Goal: Task Accomplishment & Management: Manage account settings

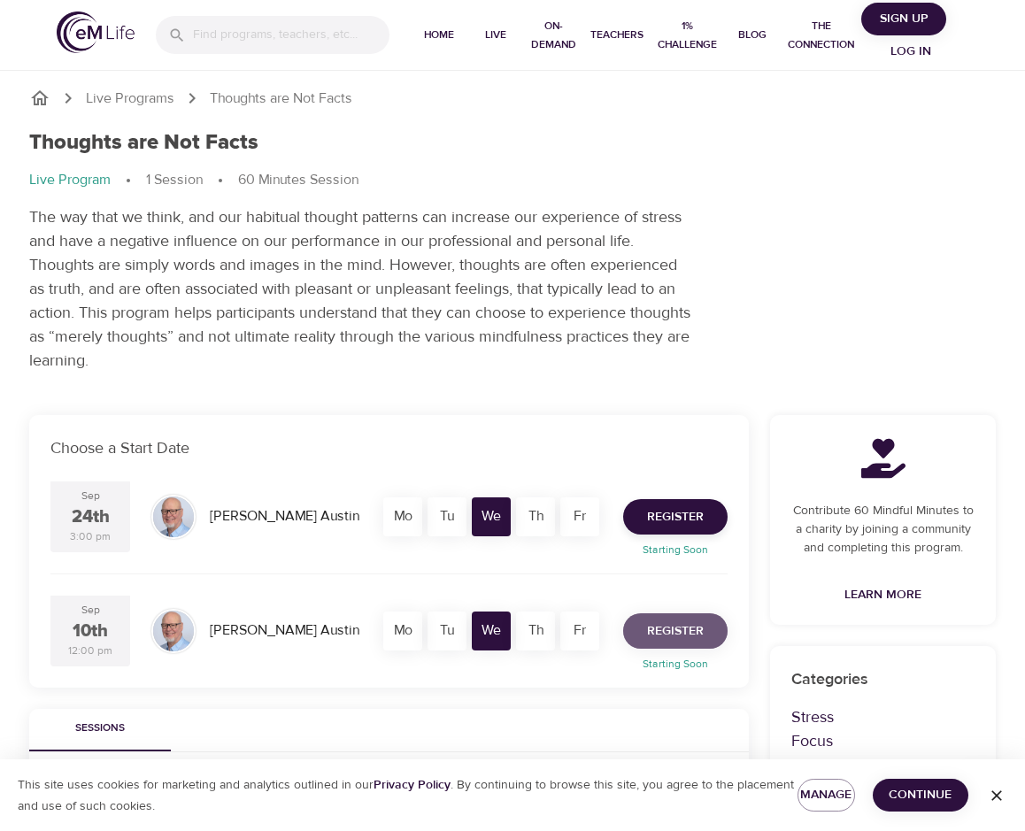
click at [675, 628] on span "Register" at bounding box center [675, 632] width 57 height 22
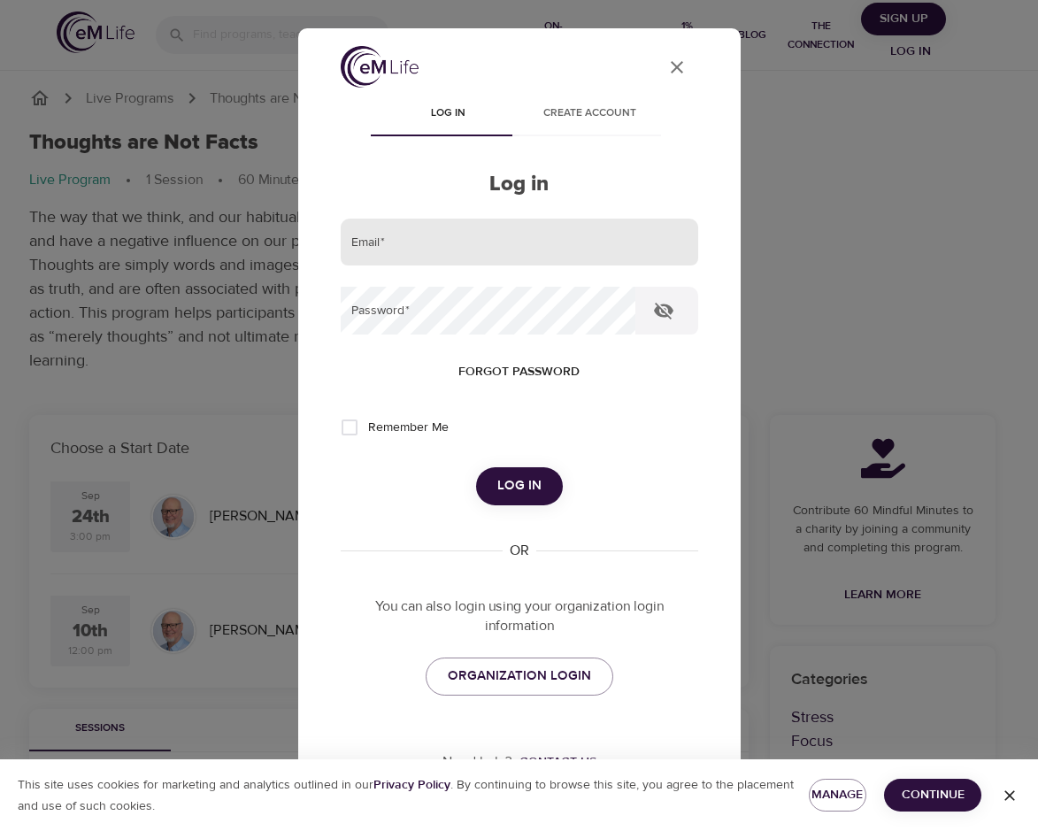
click at [424, 235] on input "email" at bounding box center [520, 243] width 358 height 48
type input "[EMAIL_ADDRESS][DOMAIN_NAME]"
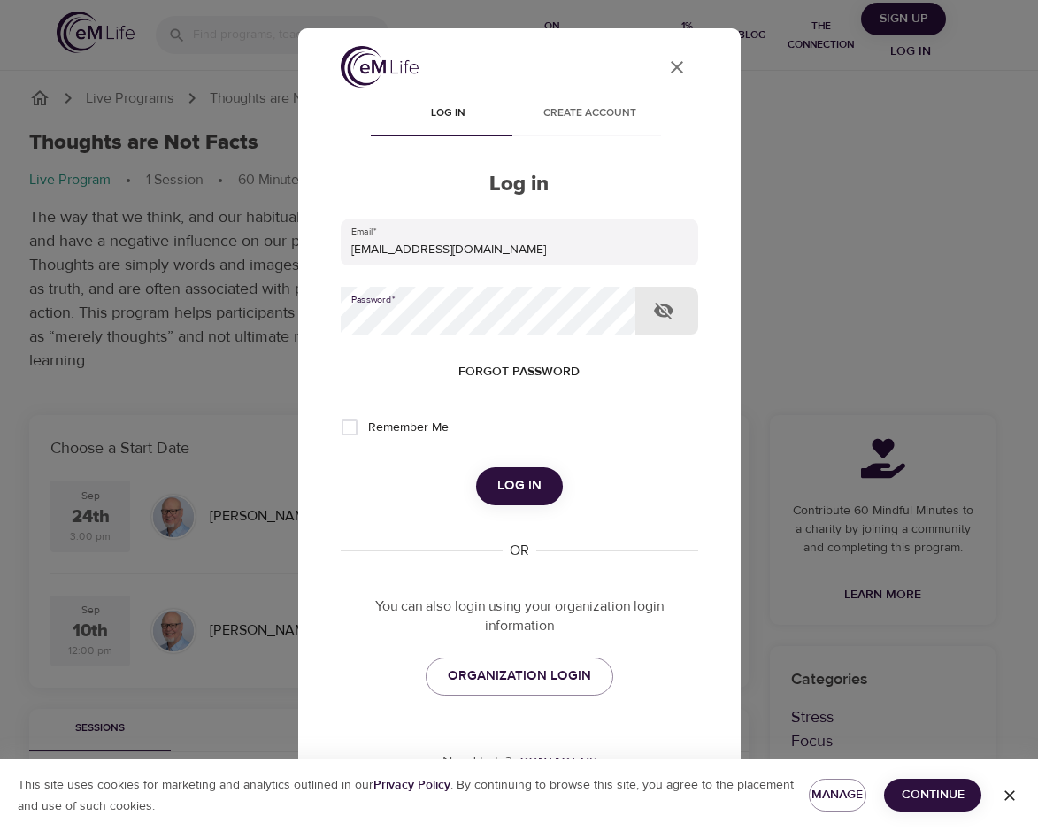
click at [358, 430] on input "Remember Me" at bounding box center [349, 427] width 37 height 37
checkbox input "true"
click at [521, 487] on span "Log in" at bounding box center [519, 485] width 44 height 23
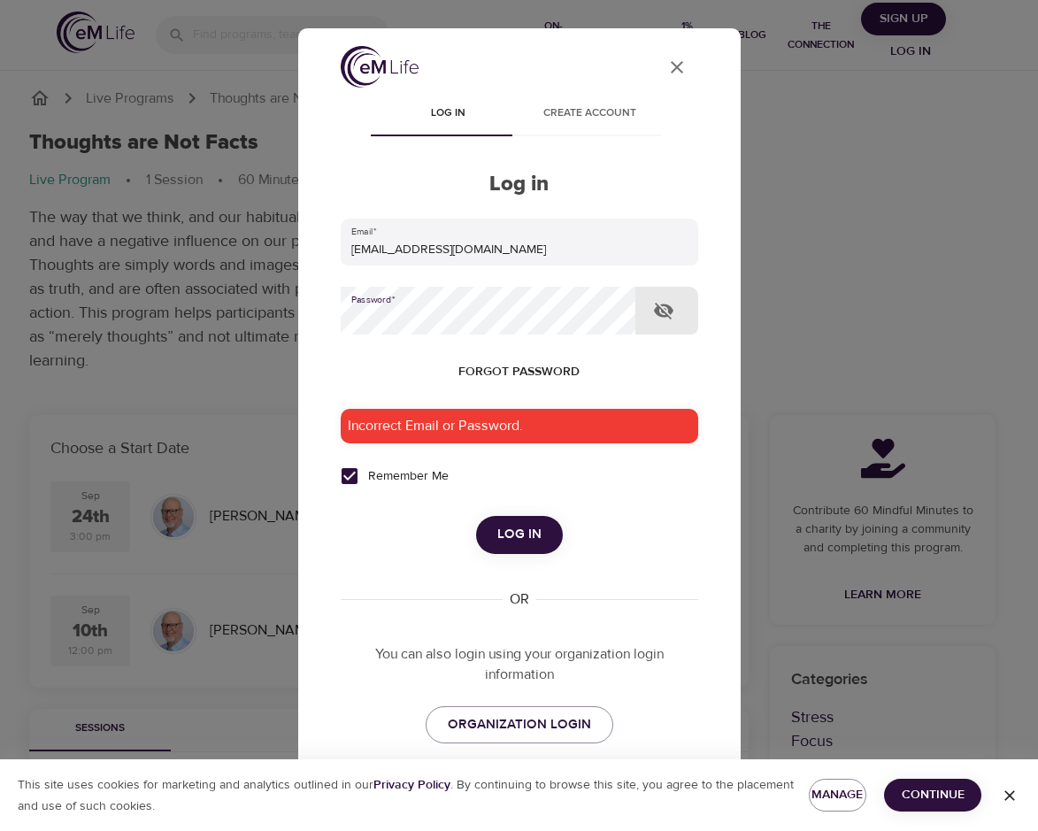
click at [280, 320] on div "User Profile Log in Create account Log in Email   * innissp@aetna.com Password …" at bounding box center [519, 415] width 1038 height 831
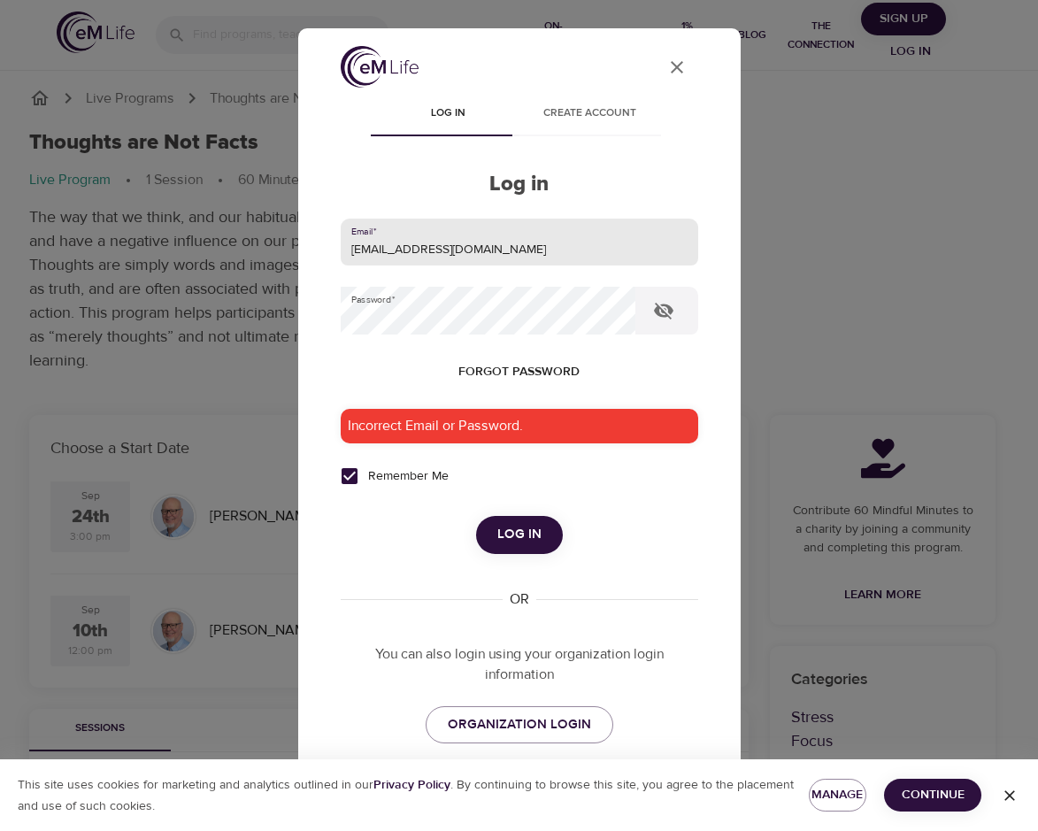
drag, startPoint x: 475, startPoint y: 243, endPoint x: 279, endPoint y: 237, distance: 196.6
click at [279, 237] on div "User Profile Log in Create account Log in Email   * innissp@aetna.com Password …" at bounding box center [519, 415] width 1038 height 831
click at [581, 187] on h2 "Log in" at bounding box center [520, 185] width 358 height 26
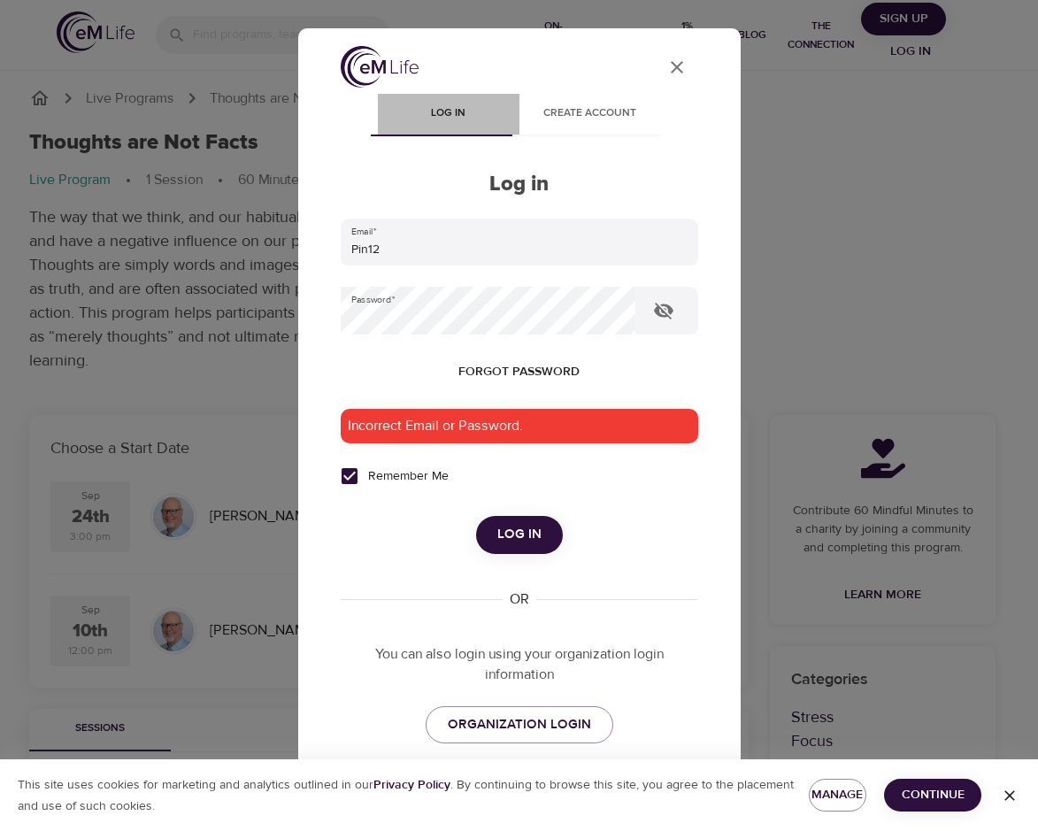
click at [444, 105] on span "Log in" at bounding box center [449, 113] width 120 height 19
click at [510, 535] on span "Log in" at bounding box center [519, 534] width 44 height 23
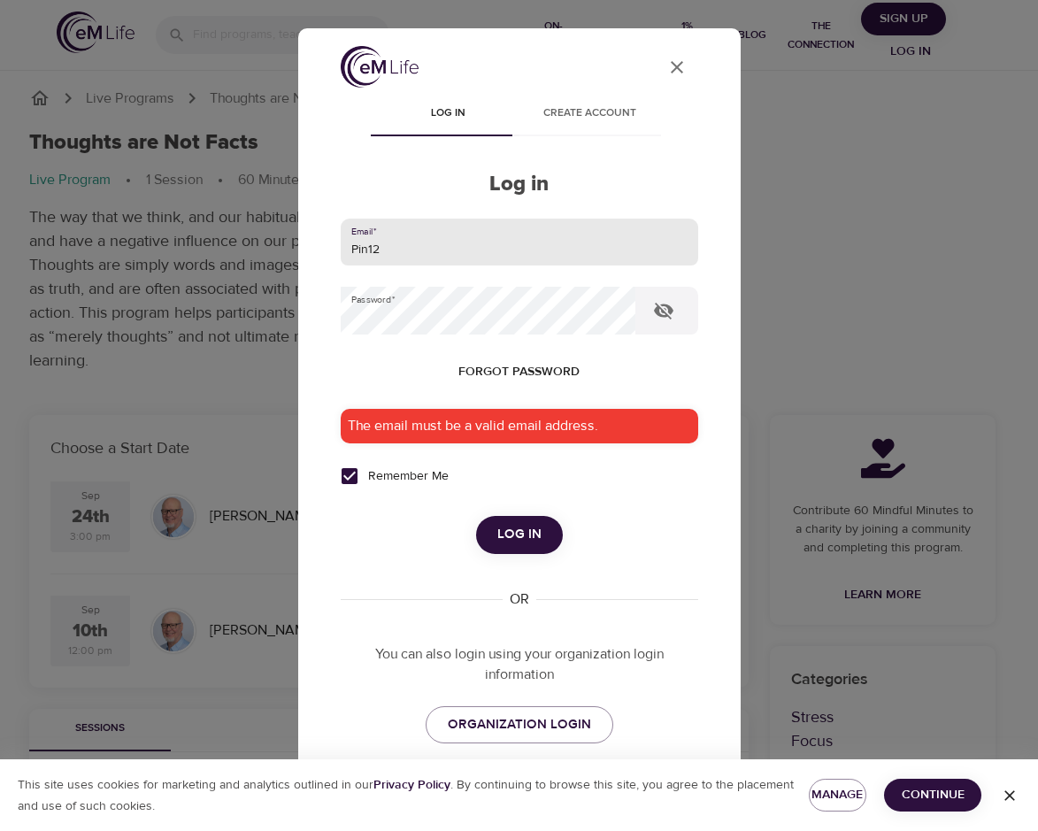
drag, startPoint x: 407, startPoint y: 251, endPoint x: 258, endPoint y: 250, distance: 149.6
click at [260, 250] on div "User Profile Log in Create account Log in Email   * Pin12 Password   * Forgot p…" at bounding box center [519, 415] width 1038 height 831
type input "[EMAIL_ADDRESS][DOMAIN_NAME]"
click at [524, 366] on span "Forgot password" at bounding box center [519, 372] width 121 height 22
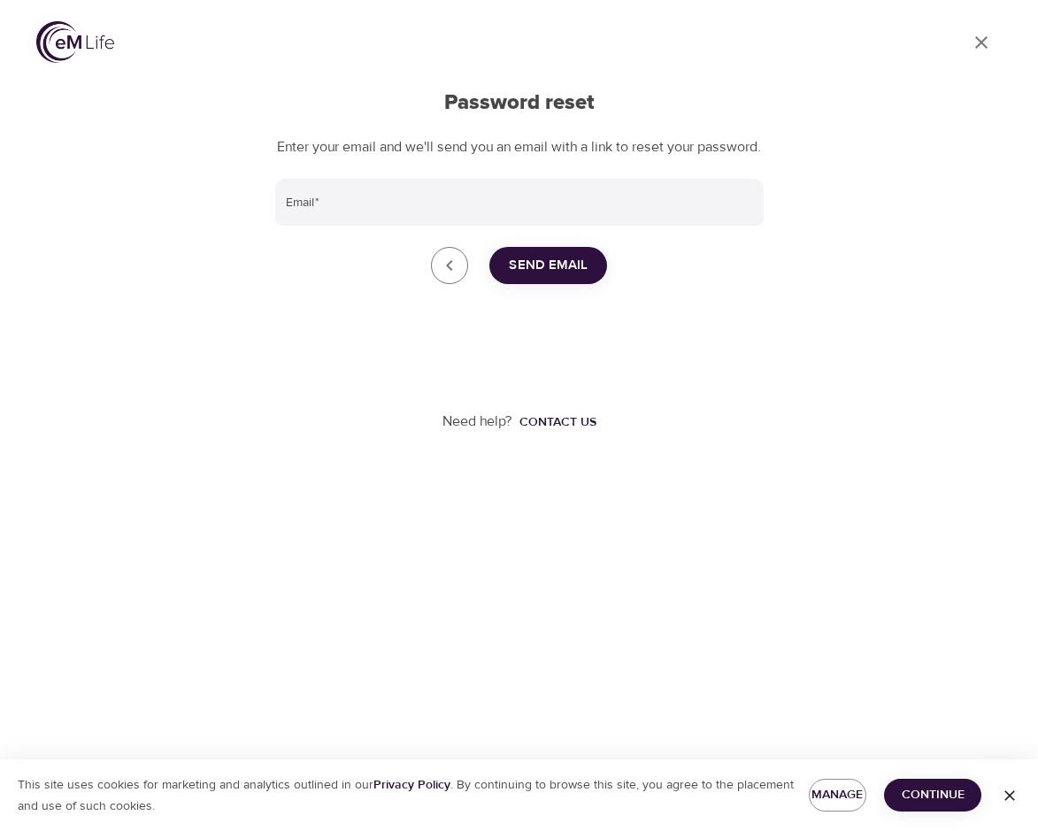
click at [566, 277] on span "Send Email" at bounding box center [548, 265] width 79 height 23
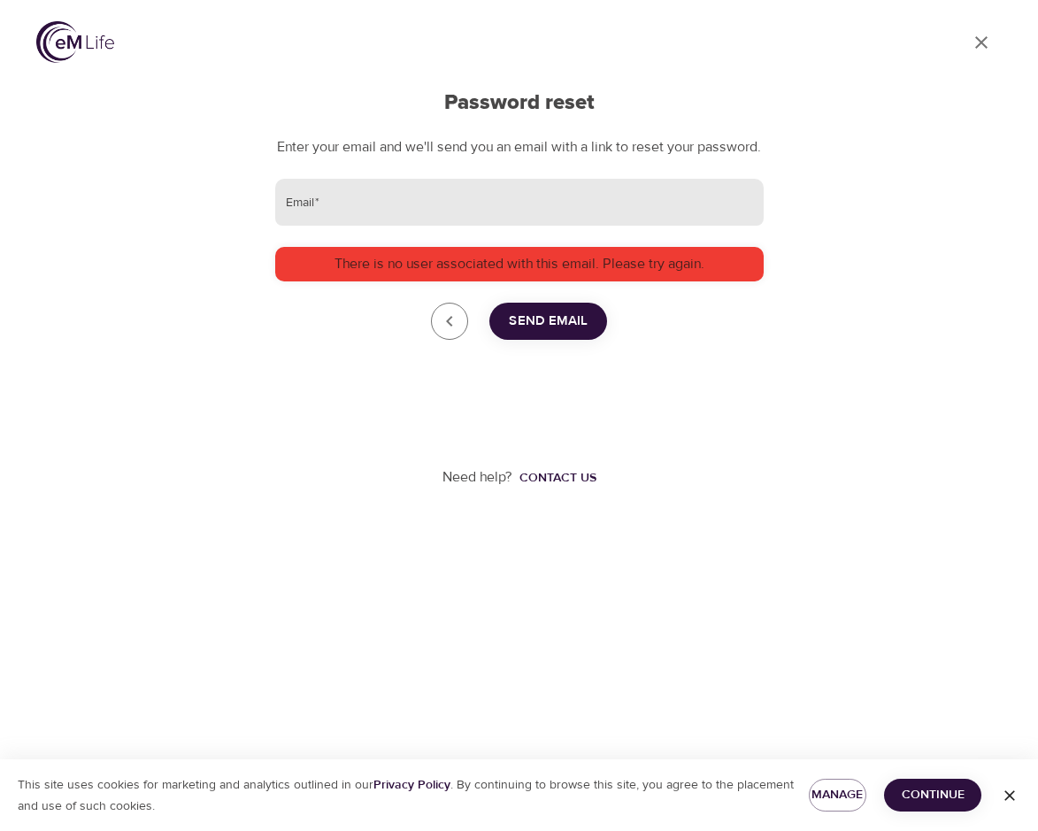
click at [371, 222] on input "Email   *" at bounding box center [519, 203] width 489 height 48
type input "[EMAIL_ADDRESS][DOMAIN_NAME]"
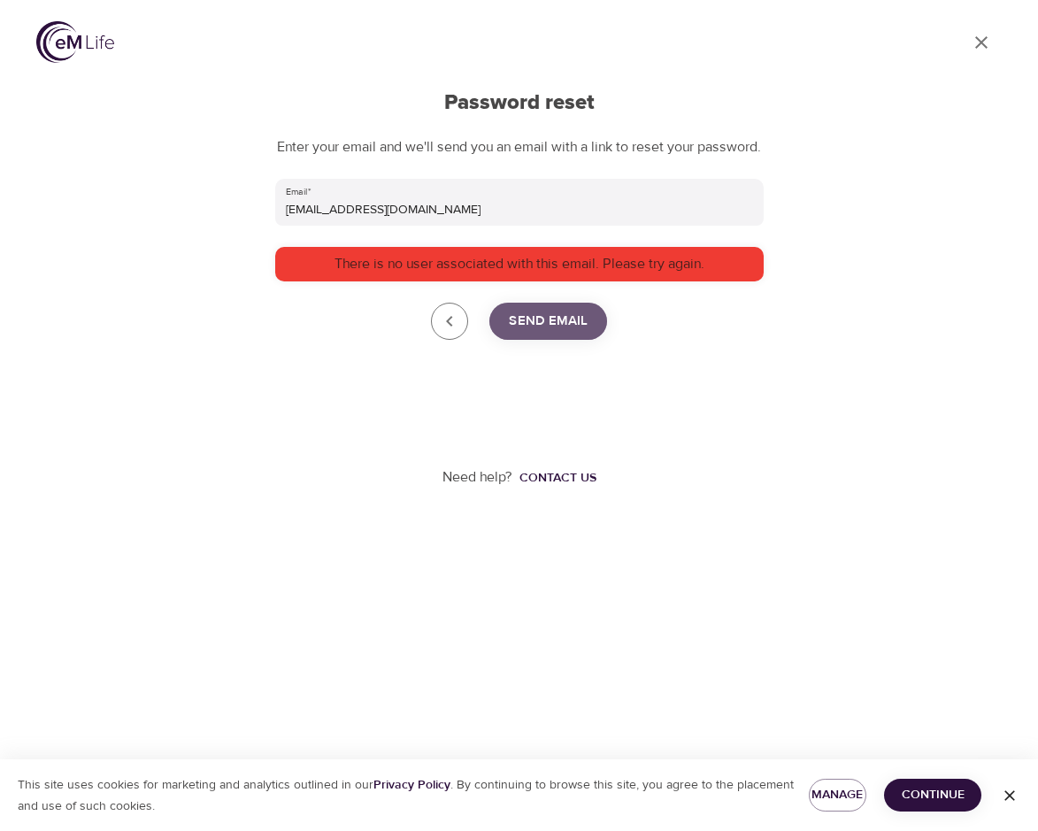
click at [551, 333] on span "Send Email" at bounding box center [548, 321] width 79 height 23
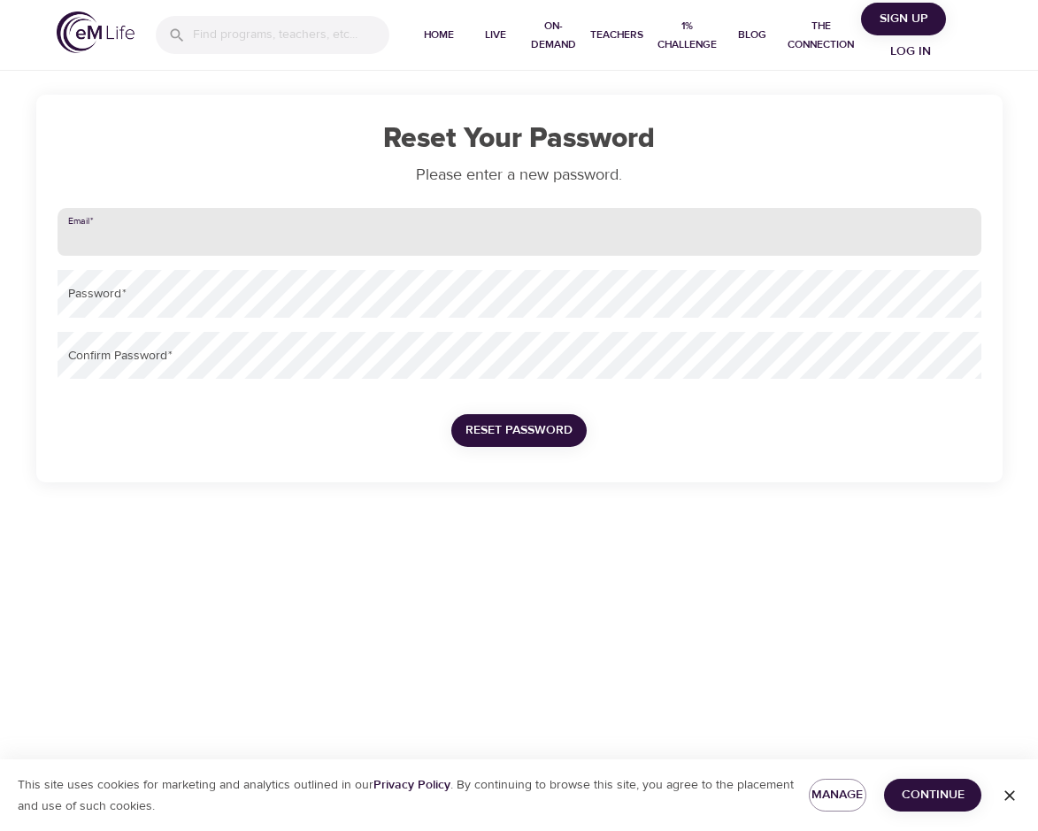
click at [124, 238] on input "email" at bounding box center [520, 232] width 924 height 48
type input "[EMAIL_ADDRESS][DOMAIN_NAME]"
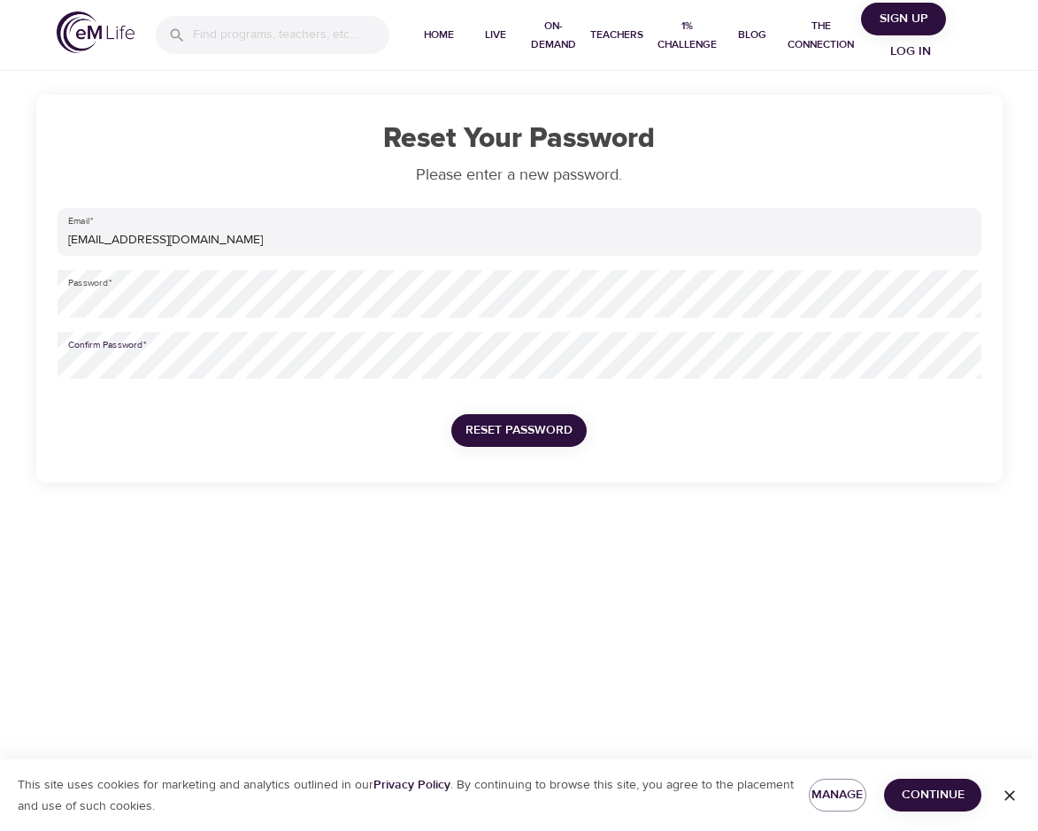
click at [518, 428] on span "Reset Password" at bounding box center [519, 431] width 107 height 22
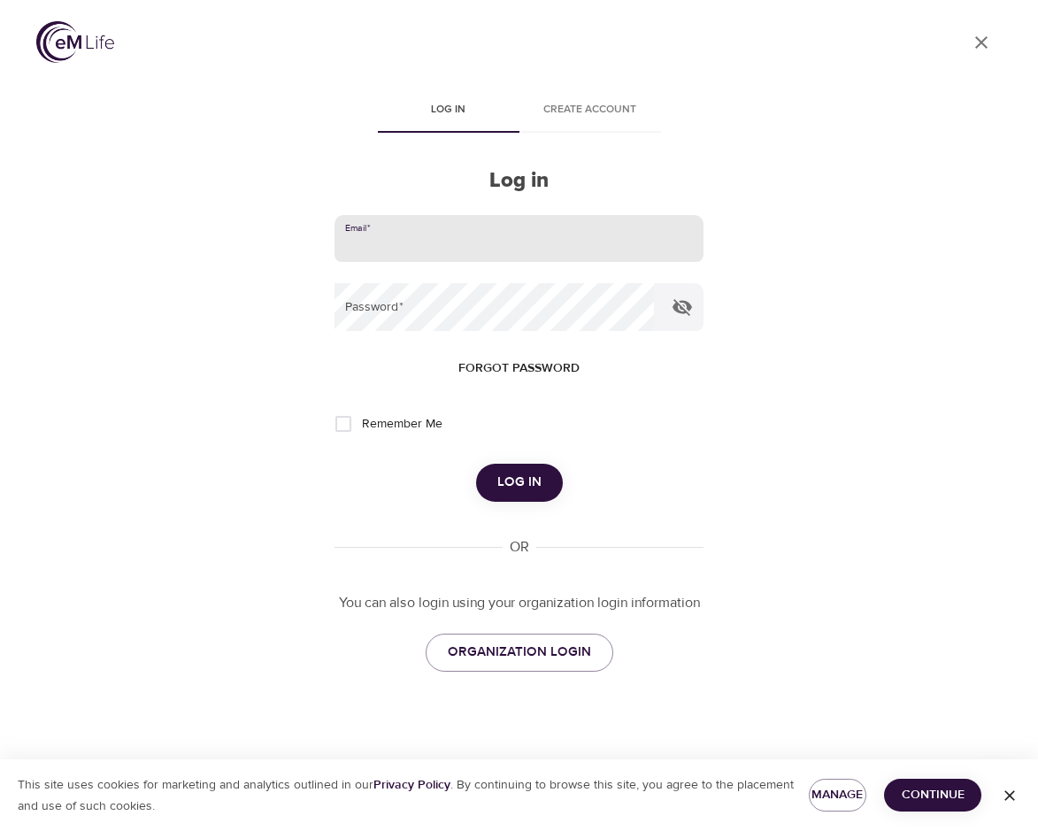
click at [402, 246] on input "email" at bounding box center [519, 239] width 368 height 48
type input "[EMAIL_ADDRESS][DOMAIN_NAME]"
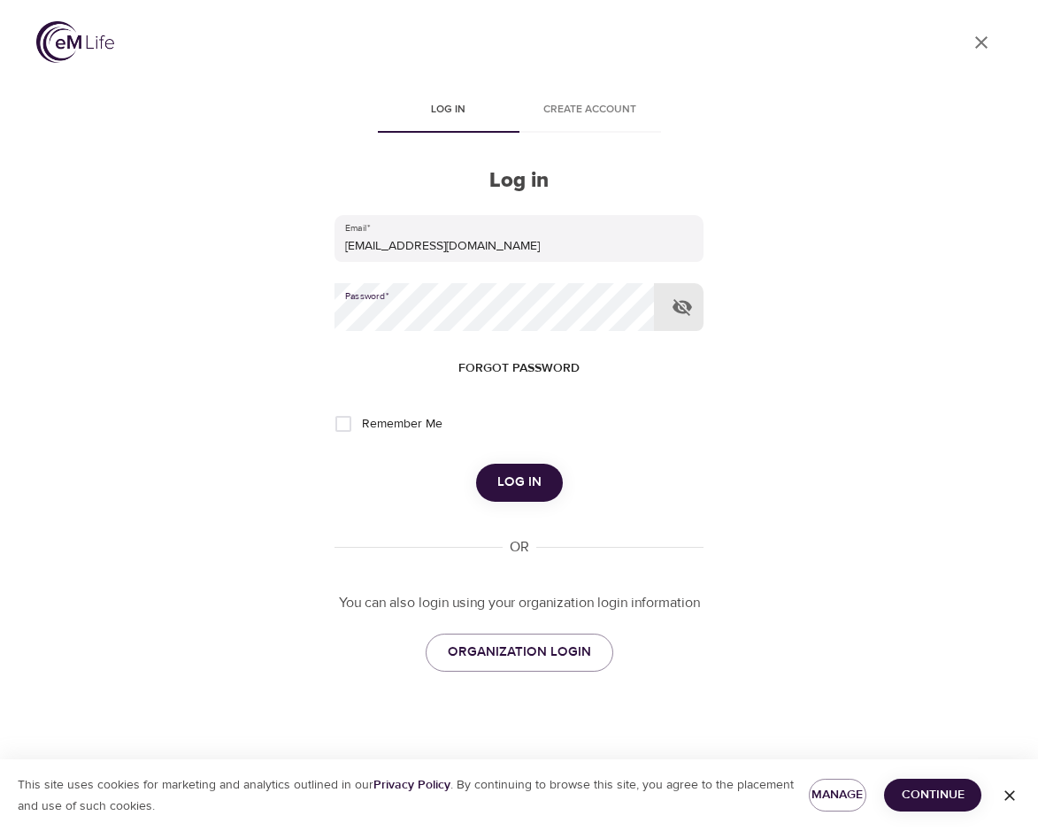
click at [348, 423] on input "Remember Me" at bounding box center [343, 423] width 37 height 37
checkbox input "true"
click at [514, 476] on span "Log in" at bounding box center [519, 482] width 44 height 23
